Goal: Information Seeking & Learning: Learn about a topic

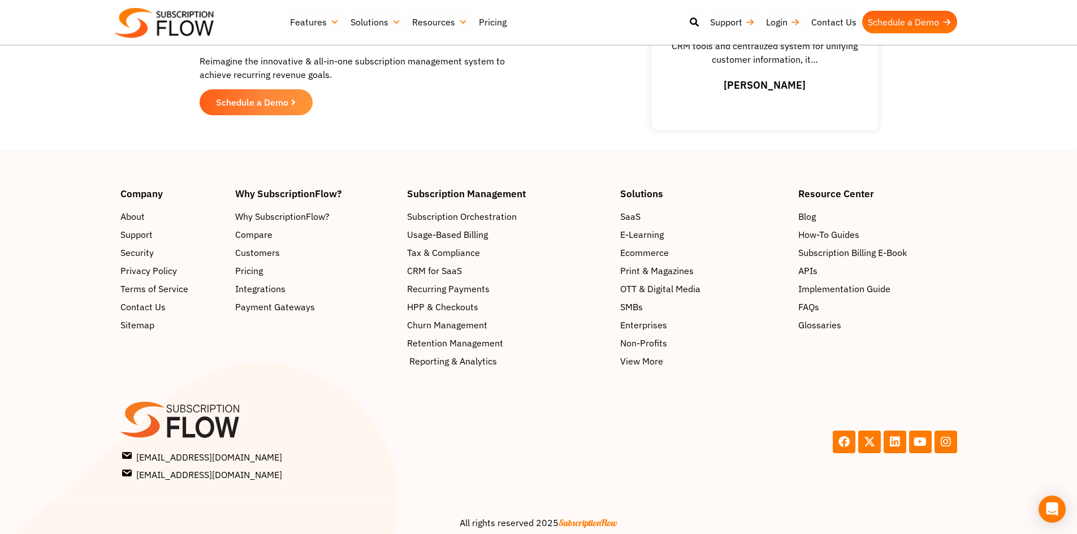
scroll to position [1726, 0]
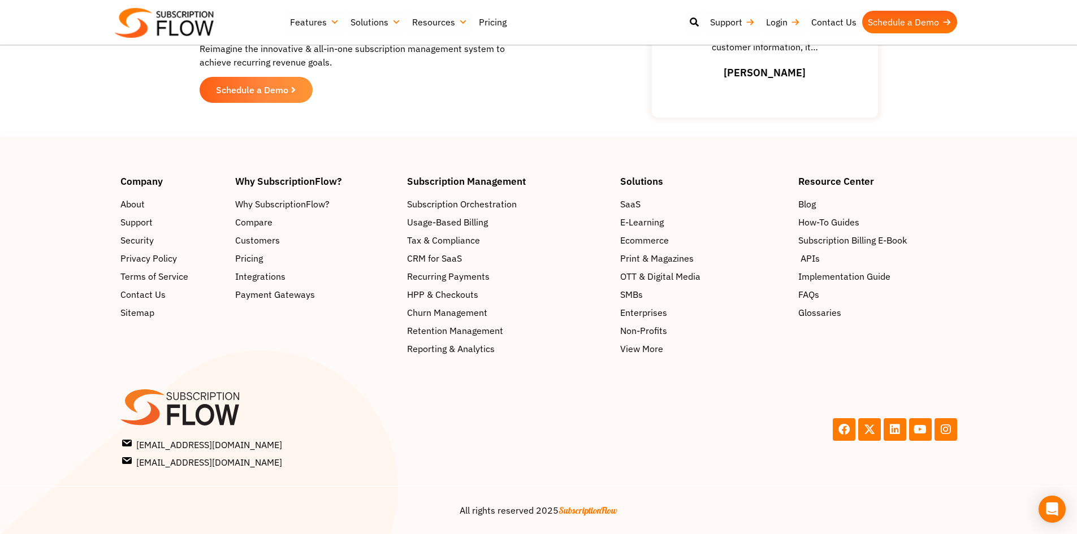
click at [812, 260] on span "APIs" at bounding box center [809, 259] width 19 height 14
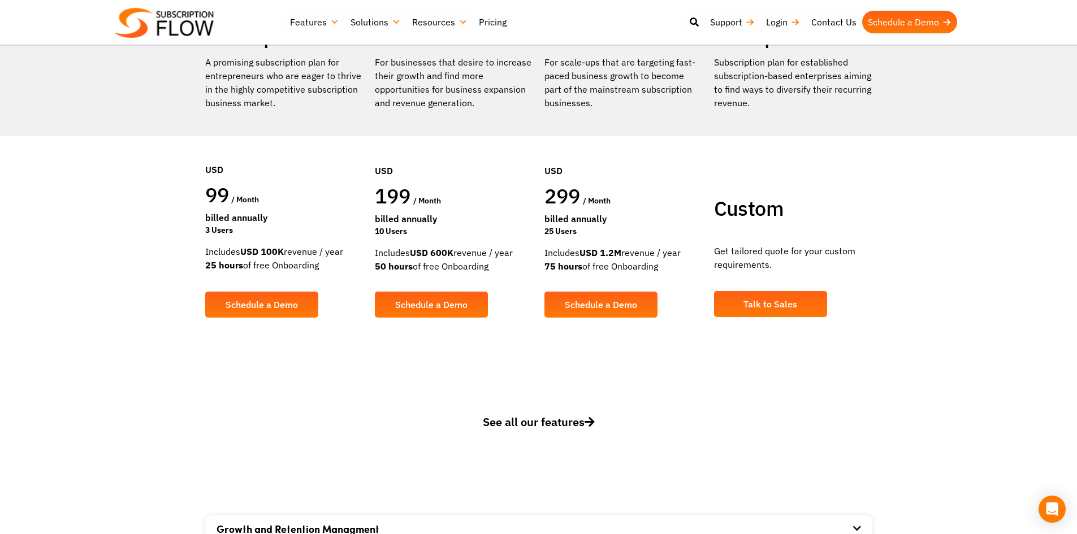
scroll to position [0, 0]
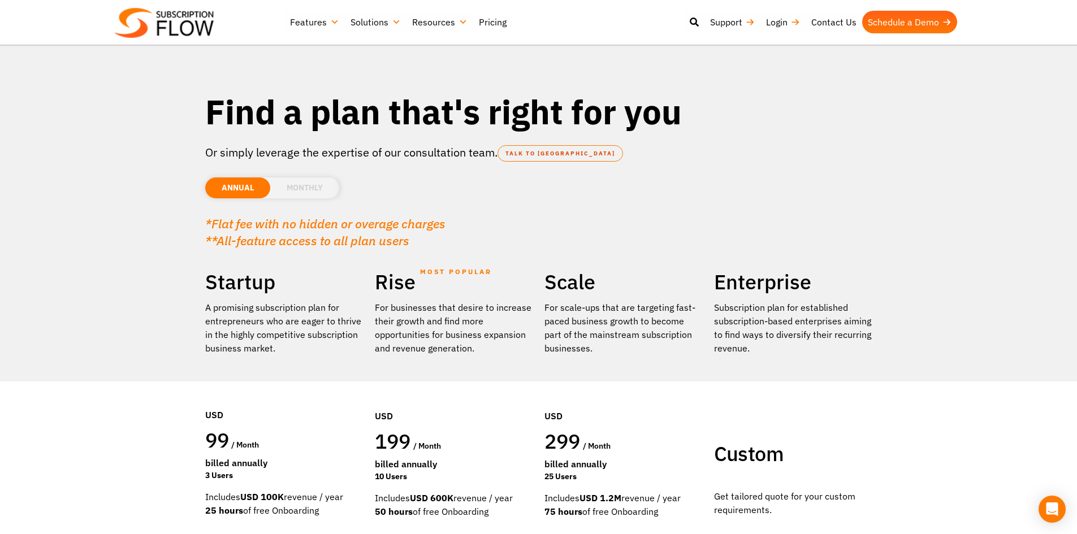
click at [278, 197] on li "MONTHLY" at bounding box center [304, 188] width 69 height 21
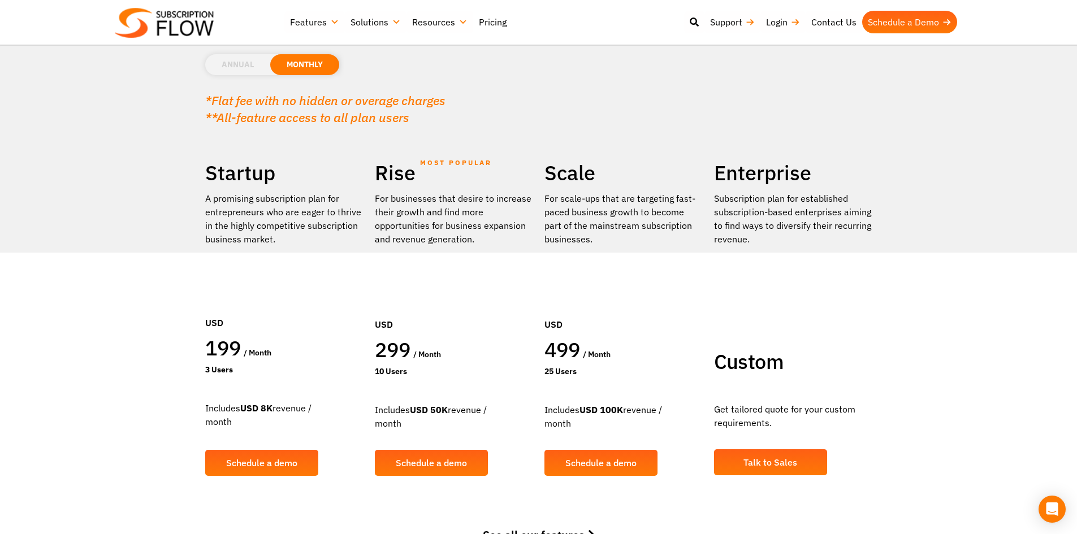
scroll to position [113, 0]
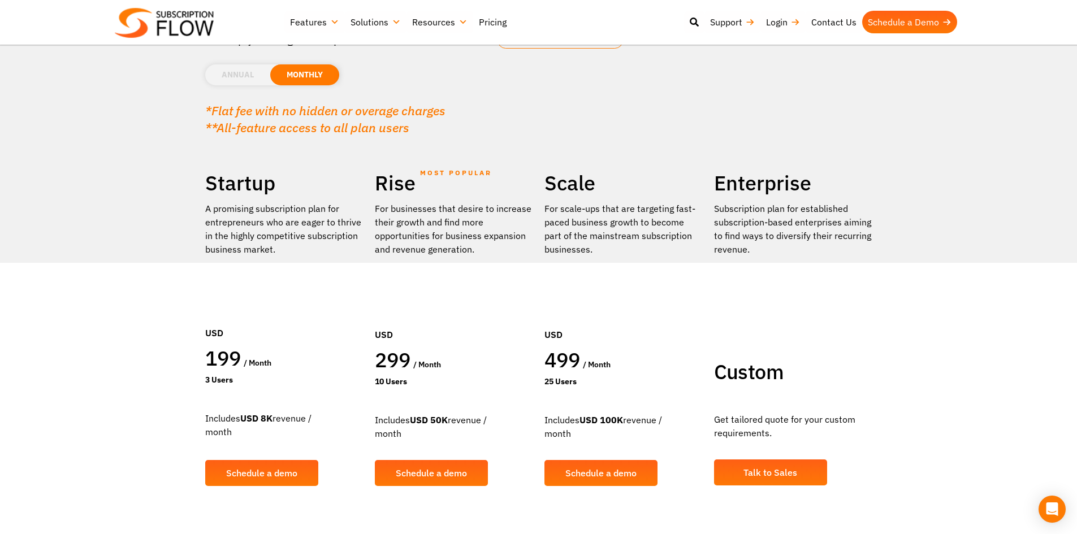
click at [249, 72] on li "ANNUAL" at bounding box center [237, 74] width 65 height 21
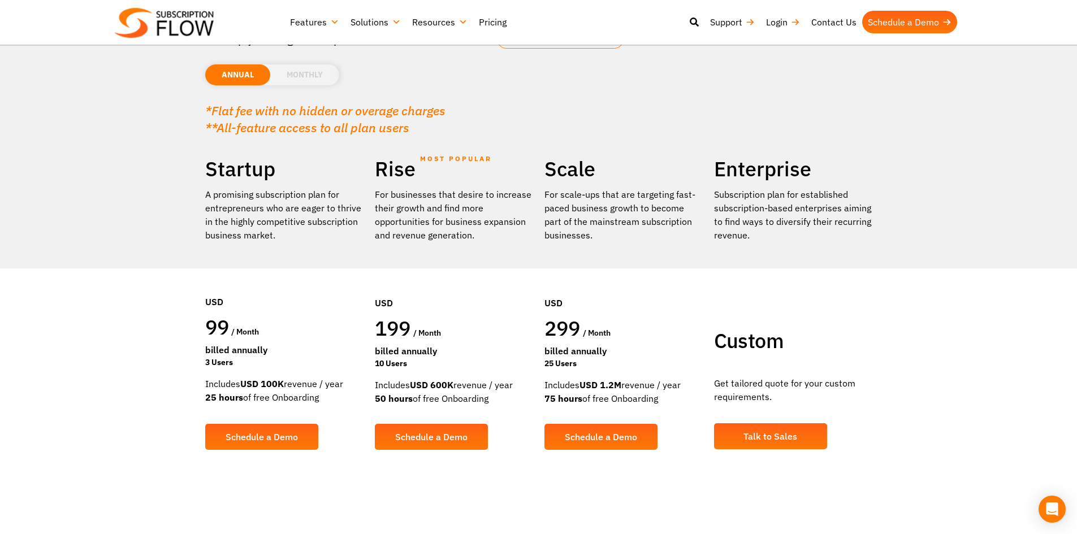
click at [295, 73] on li "MONTHLY" at bounding box center [304, 74] width 69 height 21
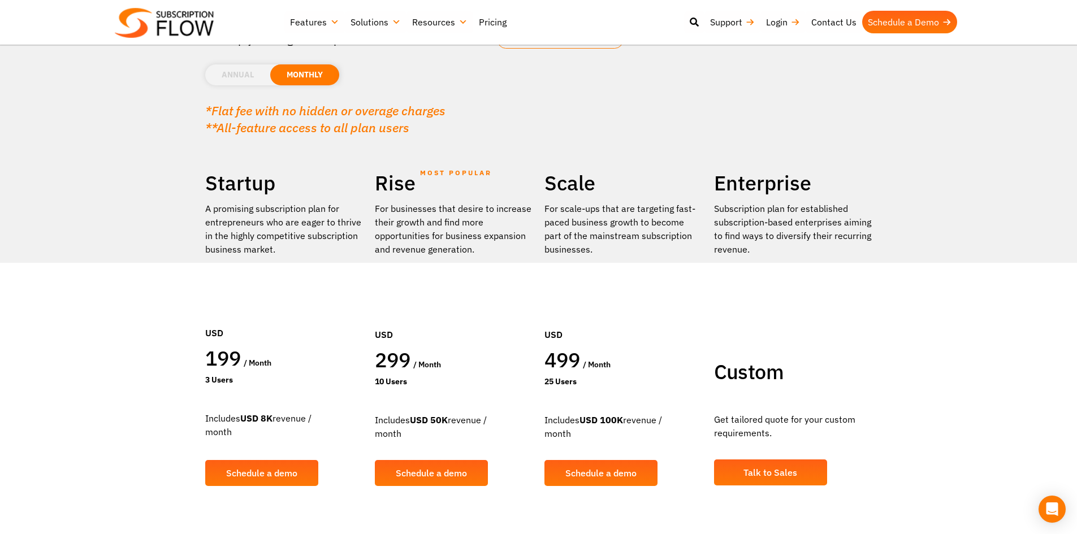
click at [267, 73] on li "ANNUAL" at bounding box center [237, 74] width 65 height 21
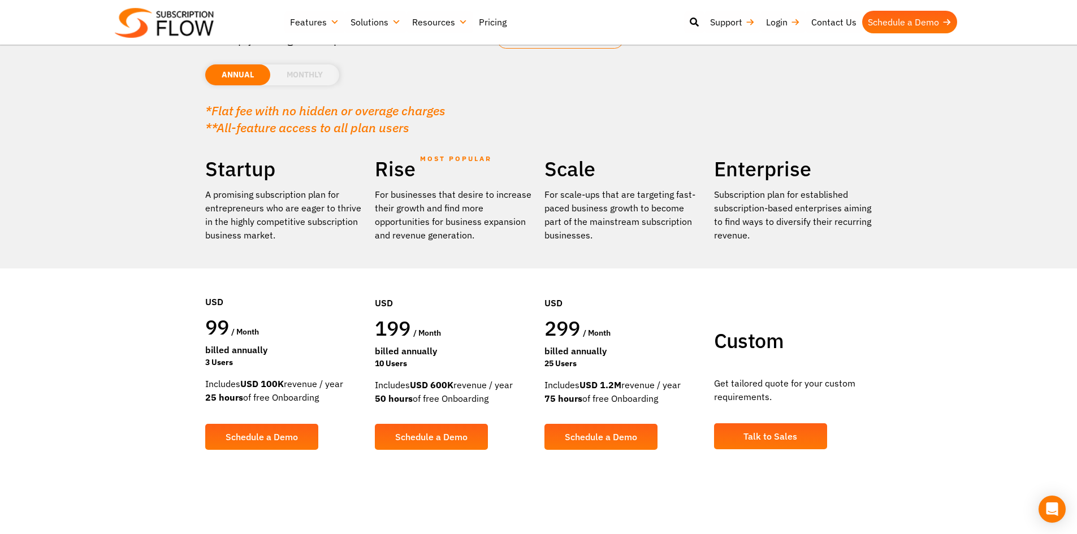
click at [310, 66] on li "MONTHLY" at bounding box center [304, 74] width 69 height 21
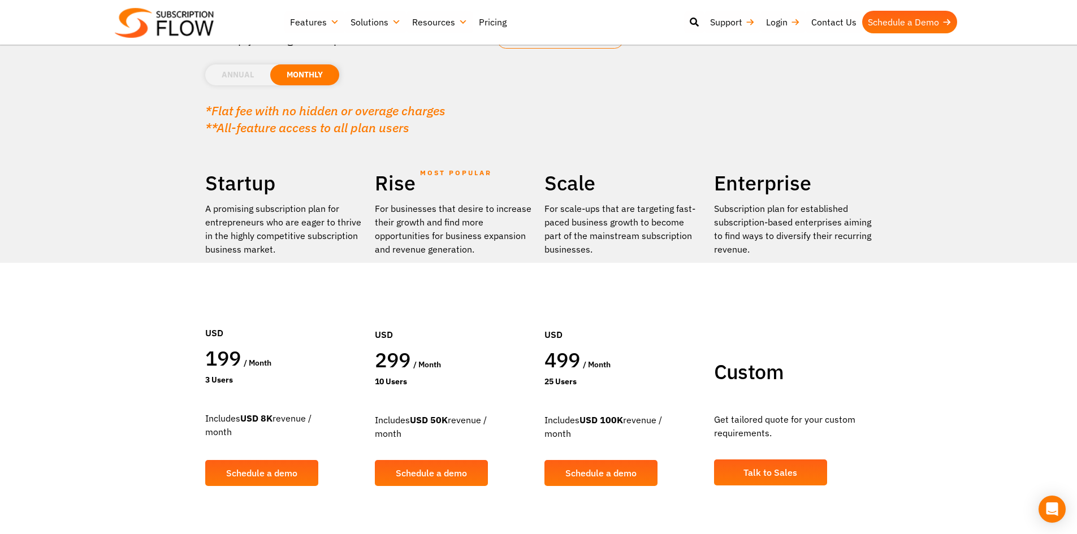
click at [252, 68] on li "ANNUAL" at bounding box center [237, 74] width 65 height 21
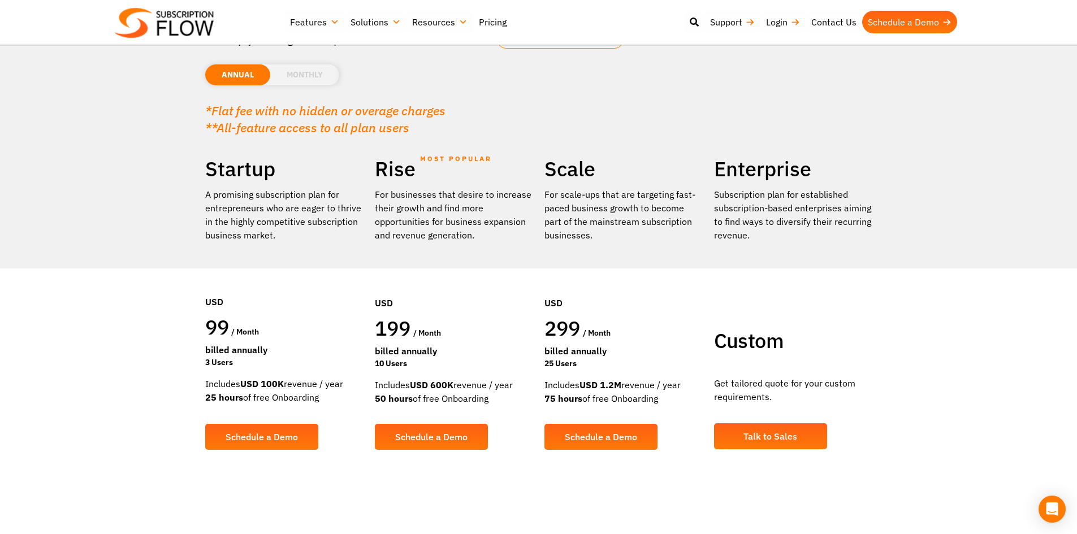
click at [282, 68] on li "MONTHLY" at bounding box center [304, 74] width 69 height 21
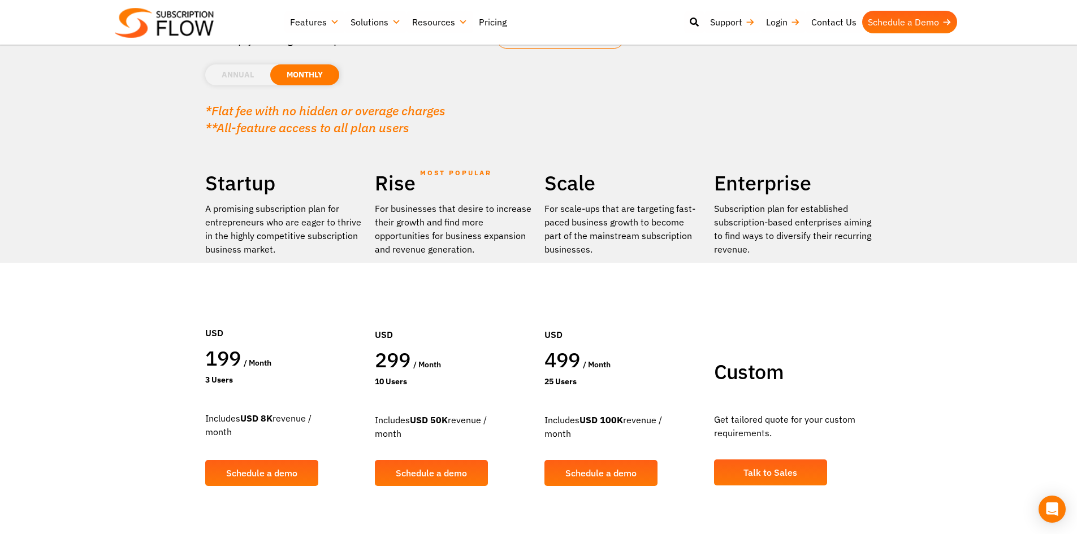
click at [220, 79] on li "ANNUAL" at bounding box center [237, 74] width 65 height 21
